Goal: Task Accomplishment & Management: Use online tool/utility

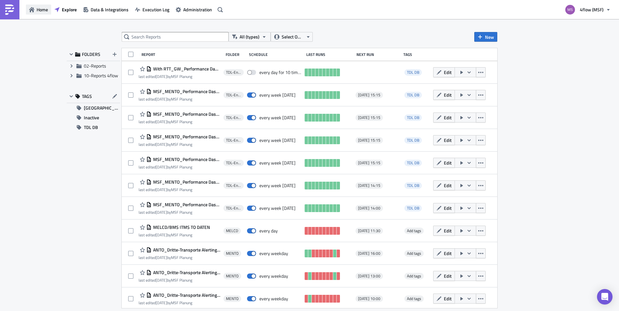
click at [40, 9] on span "Home" at bounding box center [42, 9] width 11 height 7
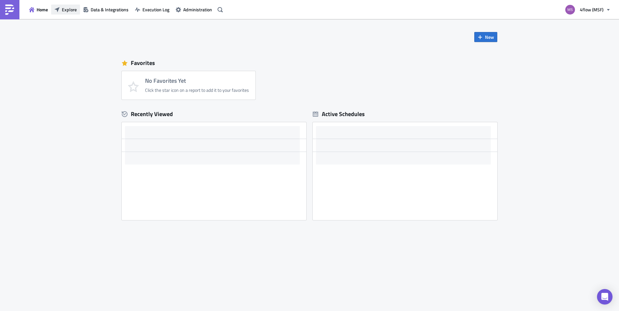
click at [67, 9] on span "Explore" at bounding box center [69, 9] width 15 height 7
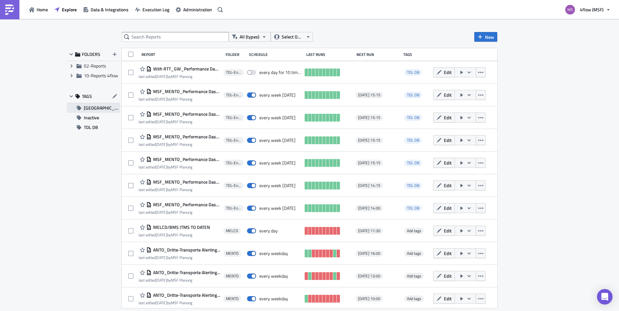
click at [96, 108] on span "[GEOGRAPHIC_DATA]" at bounding box center [102, 108] width 36 height 10
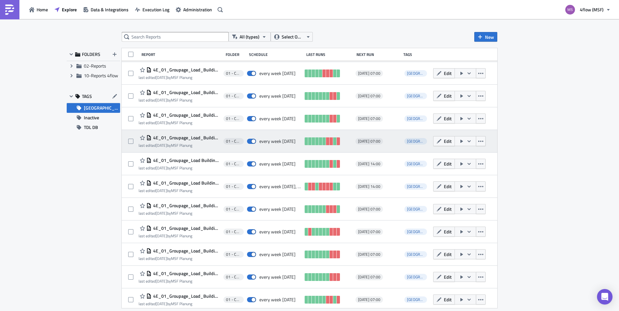
scroll to position [161, 0]
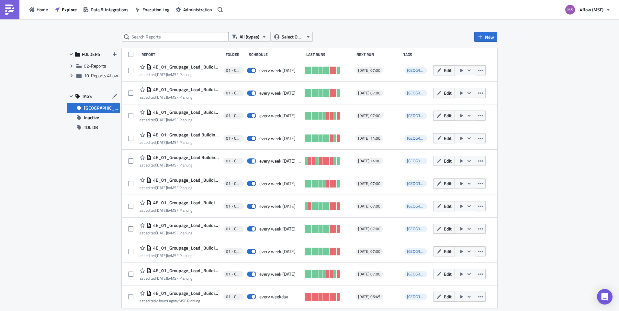
click at [90, 238] on div "All (types) Select Owner New FOLDERS Expand group 02-Reports Expand group 10-Re…" at bounding box center [309, 165] width 619 height 293
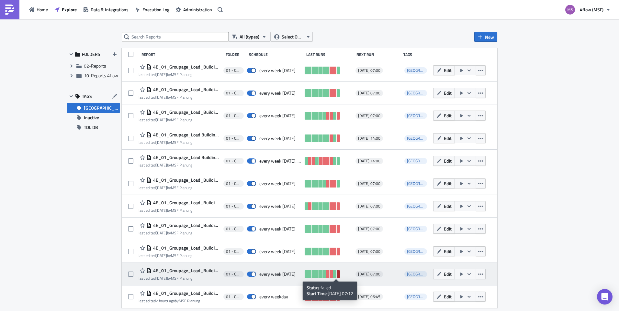
click at [337, 276] on link at bounding box center [338, 275] width 3 height 8
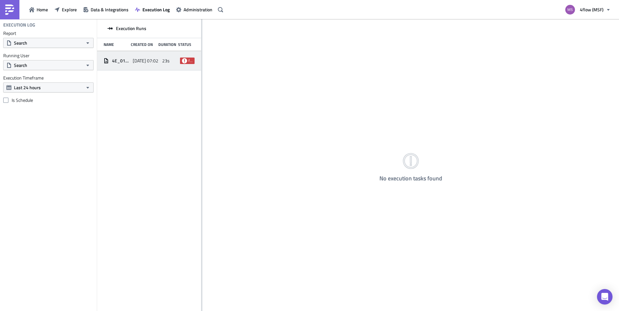
click at [137, 60] on span "[DATE] 07:02" at bounding box center [146, 61] width 26 height 6
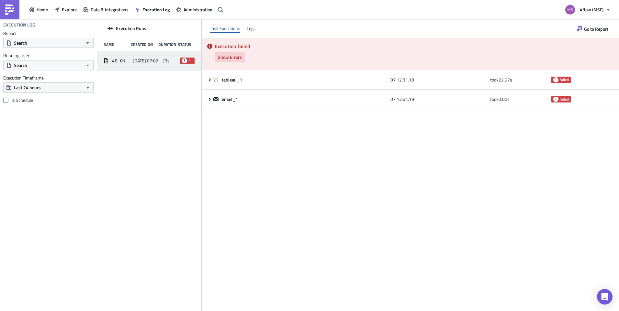
click at [229, 57] on span "Show Errors" at bounding box center [230, 57] width 24 height 7
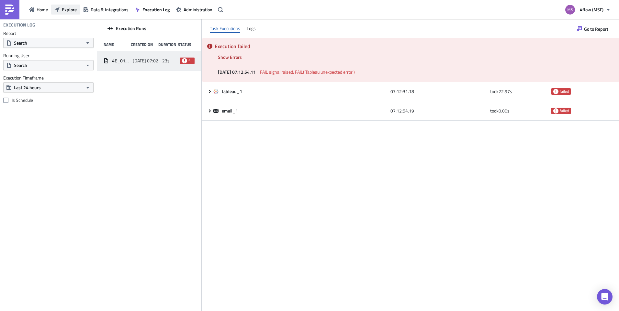
click at [65, 12] on span "Explore" at bounding box center [69, 9] width 15 height 7
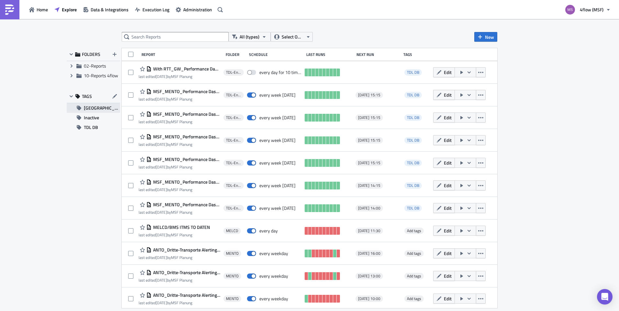
click at [85, 109] on span "[GEOGRAPHIC_DATA]" at bounding box center [102, 108] width 36 height 10
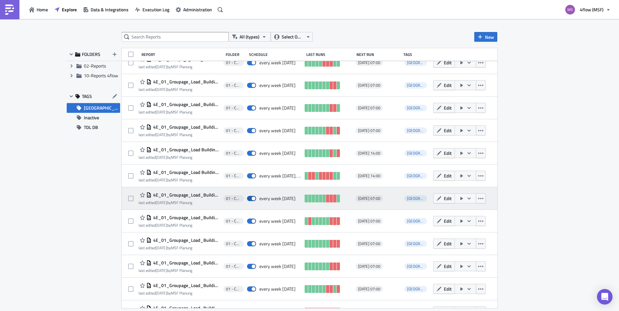
scroll to position [161, 0]
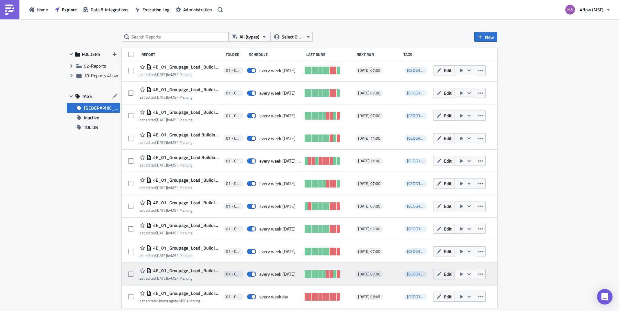
click at [437, 275] on icon "button" at bounding box center [438, 274] width 5 height 5
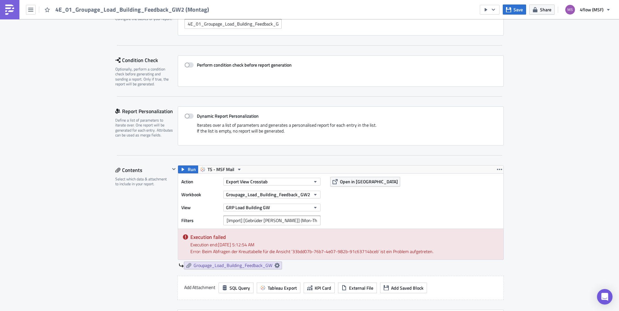
scroll to position [162, 0]
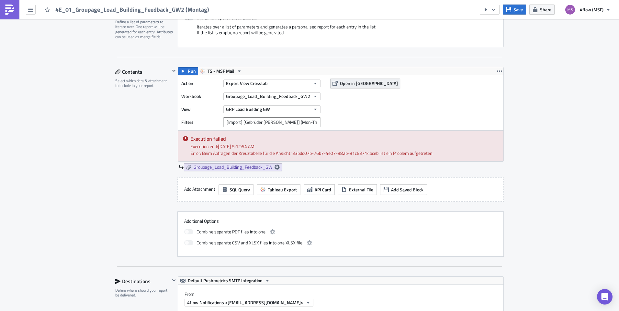
click at [340, 82] on span "Open in Tableau" at bounding box center [369, 83] width 58 height 7
click at [311, 121] on input "[Import] [Gebrüder Weiss] (Mon-Thu)=include" at bounding box center [271, 123] width 97 height 10
click at [531, 128] on div "01 - Carrier Performance Edit " 4E_01_Groupage_Load_Building_Feedback_GW2 (Mont…" at bounding box center [309, 273] width 619 height 833
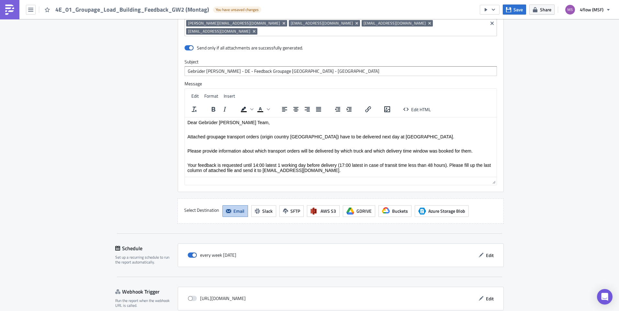
scroll to position [531, 0]
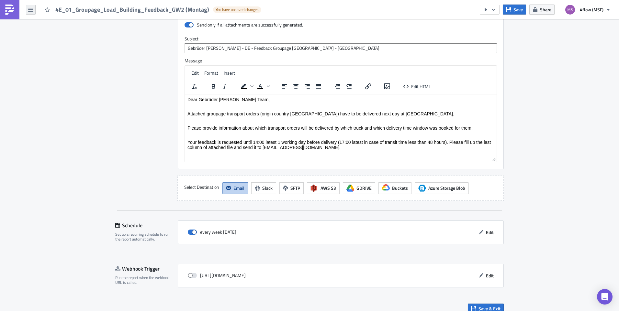
click at [35, 12] on button "button" at bounding box center [31, 10] width 10 height 10
click at [50, 44] on div "Explore" at bounding box center [58, 45] width 43 height 6
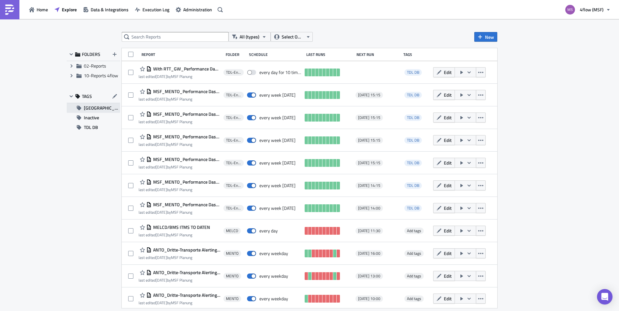
click at [103, 108] on span "[GEOGRAPHIC_DATA]" at bounding box center [102, 108] width 36 height 10
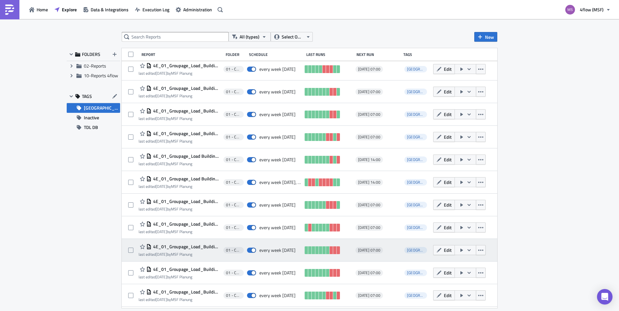
scroll to position [161, 0]
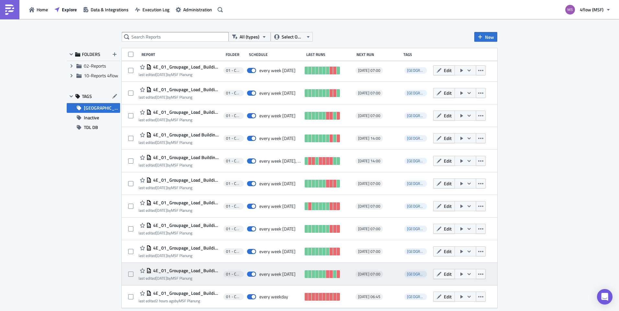
click at [467, 277] on icon "button" at bounding box center [469, 274] width 5 height 5
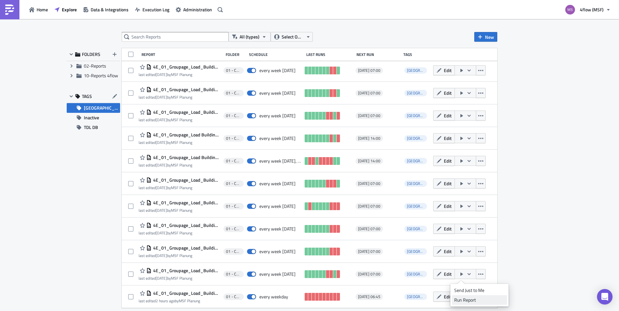
click at [470, 299] on div "Run Report" at bounding box center [479, 300] width 51 height 6
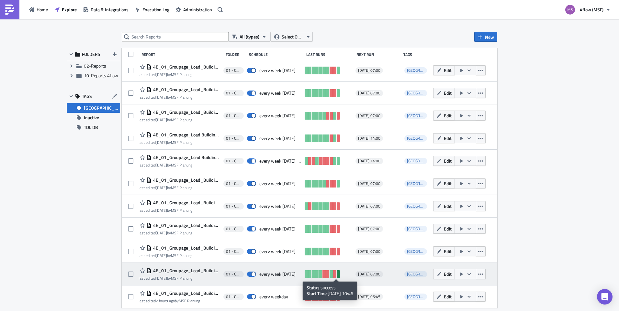
click at [337, 278] on link at bounding box center [338, 275] width 3 height 8
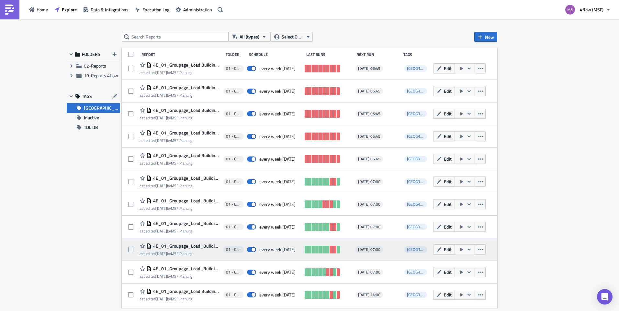
scroll to position [0, 0]
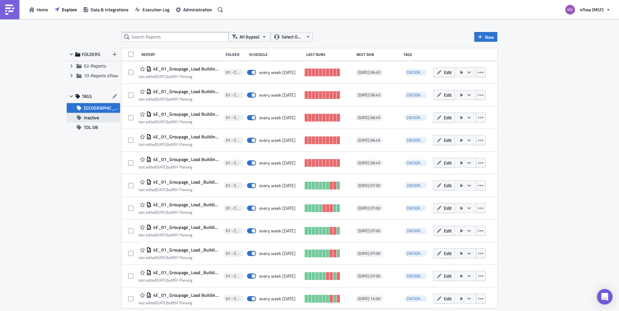
click at [97, 121] on span "Inactive" at bounding box center [91, 118] width 15 height 10
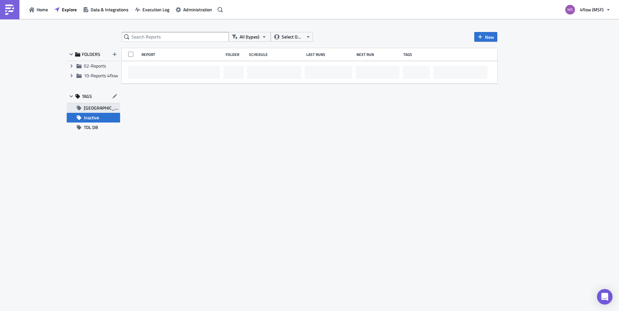
click at [96, 105] on span "[GEOGRAPHIC_DATA]" at bounding box center [102, 108] width 36 height 10
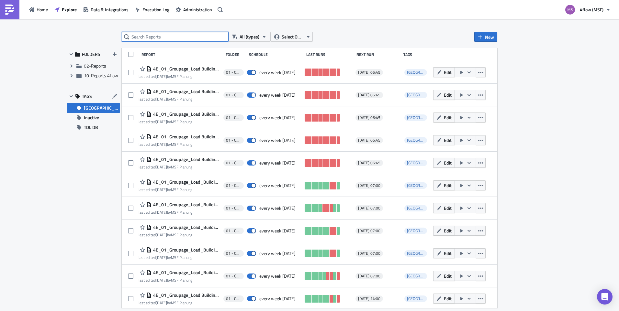
click at [164, 38] on input "text" at bounding box center [175, 37] width 107 height 10
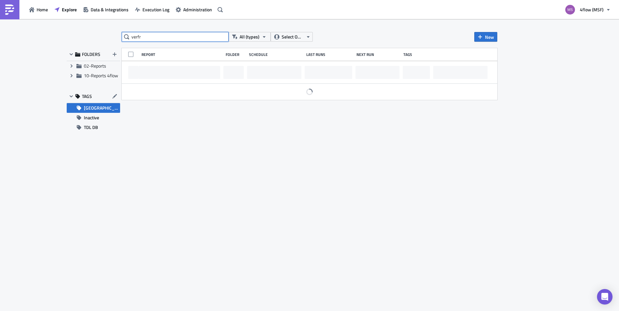
type input "verfr"
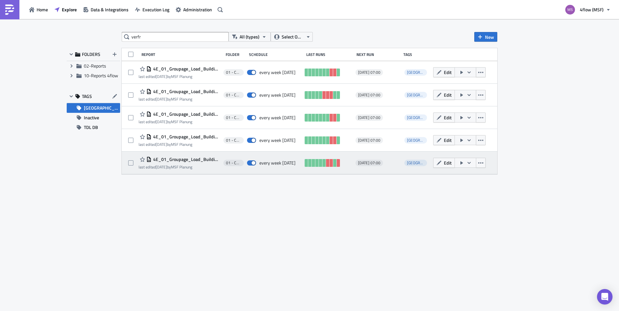
click at [472, 163] on button "button" at bounding box center [466, 163] width 22 height 10
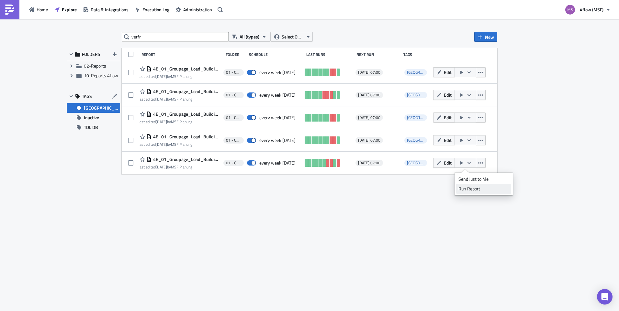
click at [476, 192] on div "Run Report" at bounding box center [483, 189] width 51 height 6
click at [41, 1] on div "Home Explore Data & Integrations Execution Log Administration" at bounding box center [112, 9] width 225 height 19
click at [47, 9] on span "Home" at bounding box center [42, 9] width 11 height 7
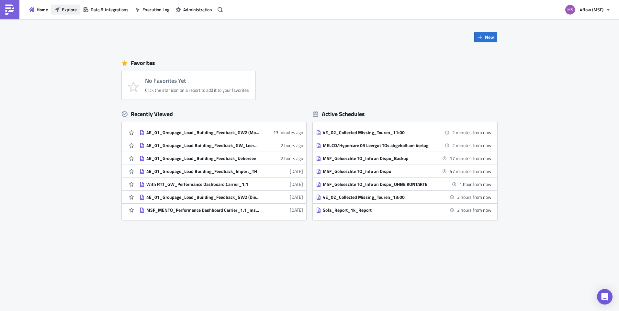
click at [65, 12] on span "Explore" at bounding box center [69, 9] width 15 height 7
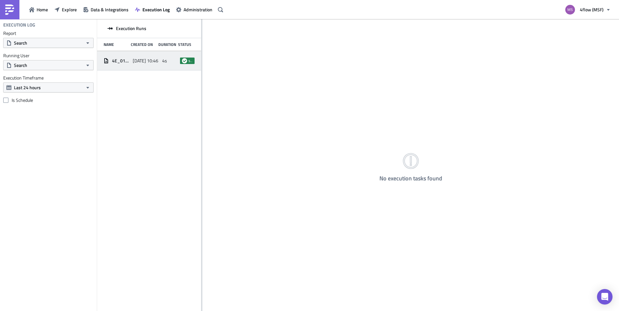
click at [149, 59] on span "[DATE] 10:46" at bounding box center [146, 61] width 26 height 6
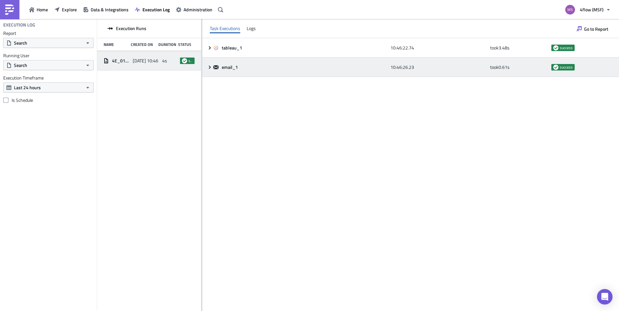
click at [215, 65] on icon at bounding box center [215, 67] width 5 height 5
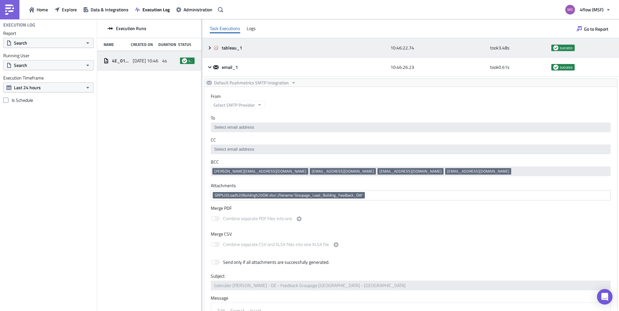
click at [210, 51] on div "tableau_1 10:46:22.74 took 3.48 s success" at bounding box center [410, 47] width 417 height 19
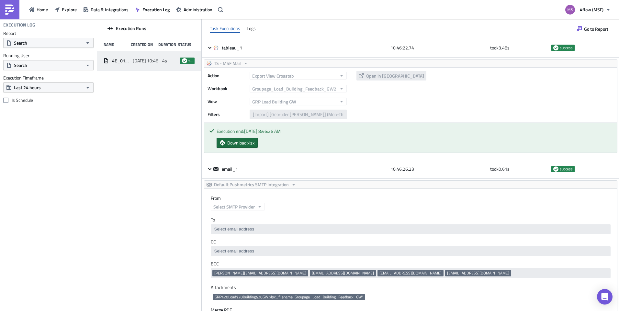
click at [254, 144] on span "Download xlsx" at bounding box center [240, 143] width 27 height 7
